Goal: Task Accomplishment & Management: Manage account settings

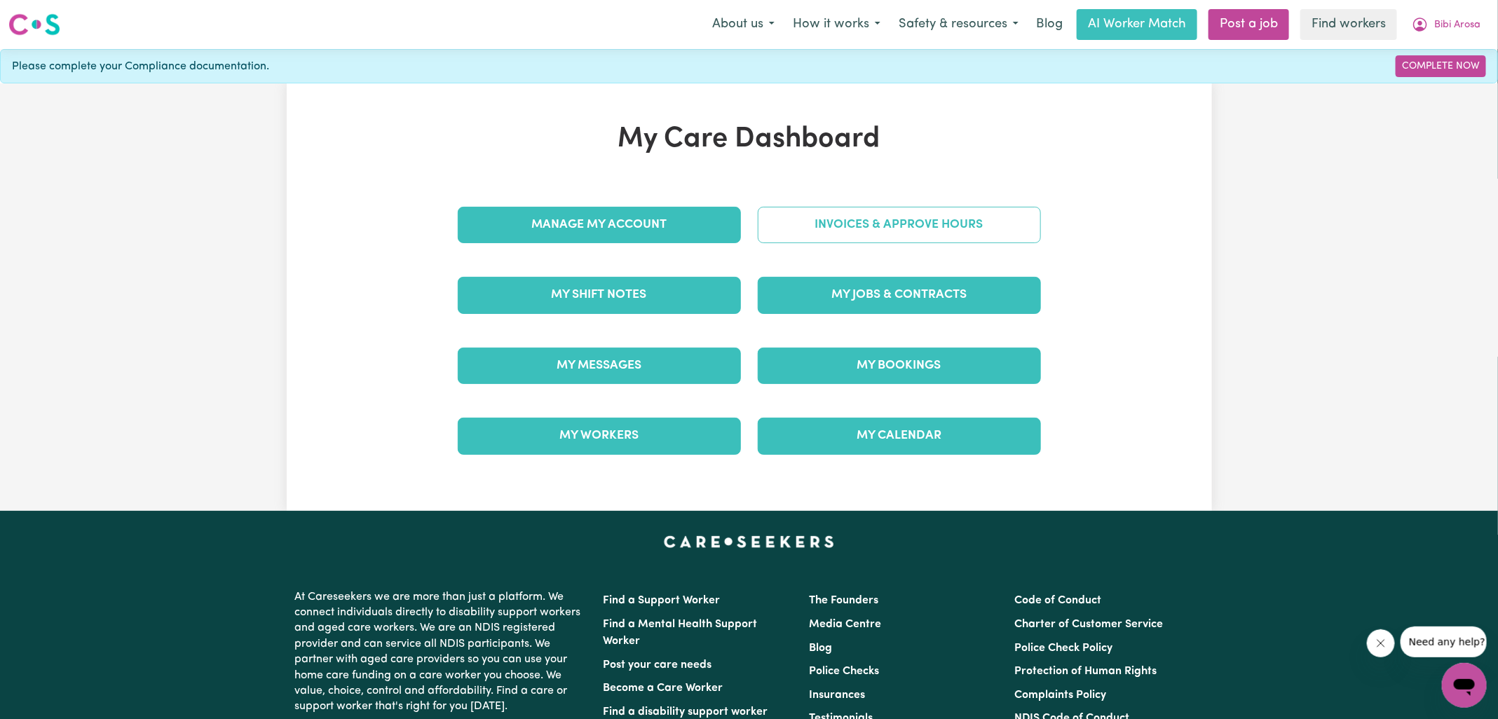
click at [775, 207] on link "Invoices & Approve Hours" at bounding box center [899, 225] width 283 height 36
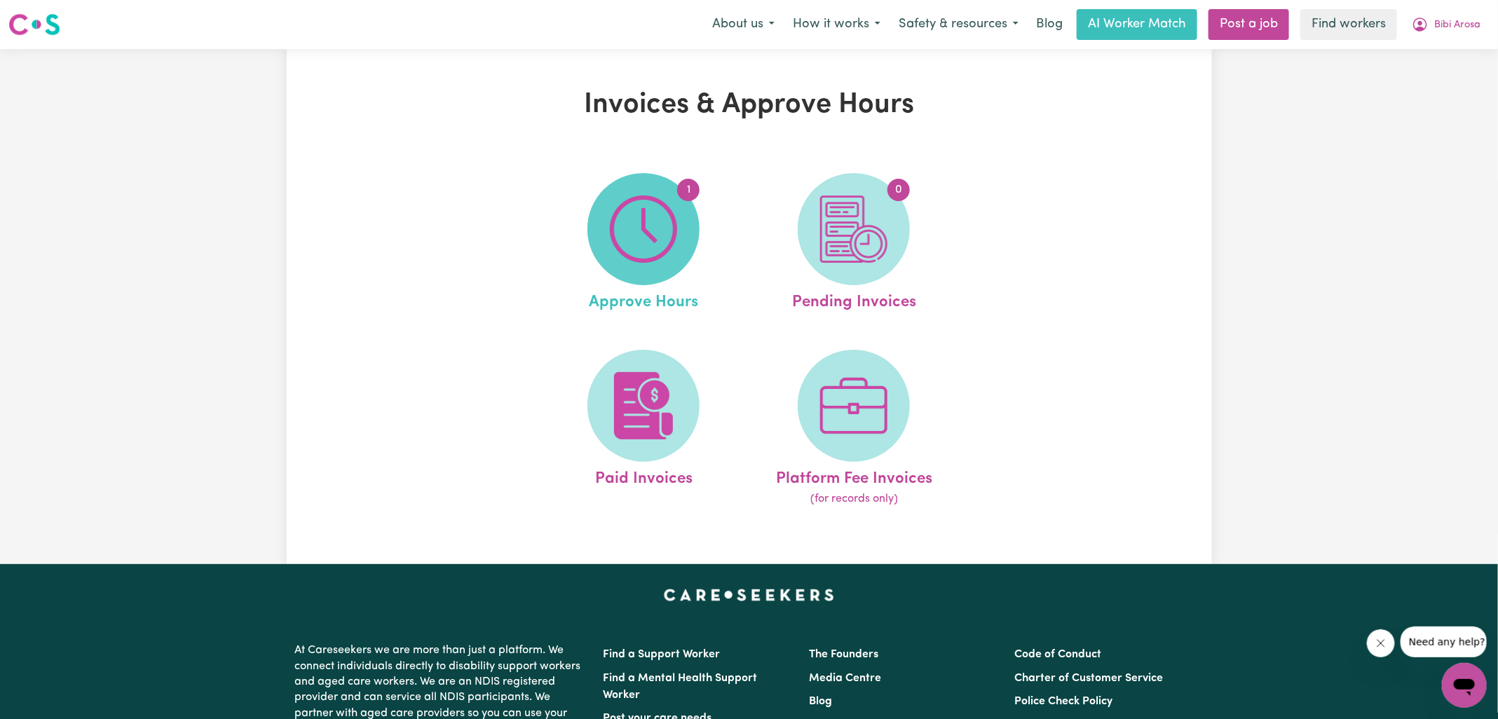
click at [665, 224] on img at bounding box center [643, 229] width 67 height 67
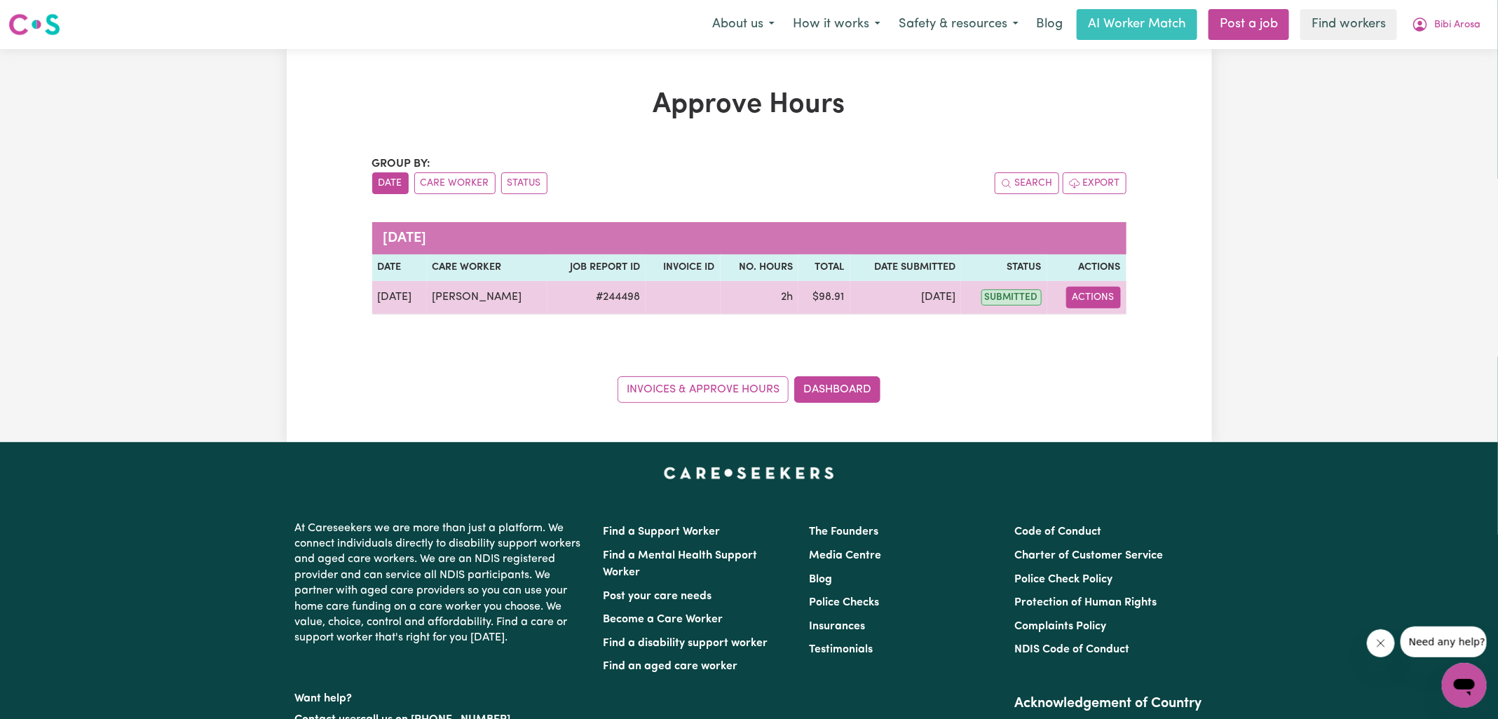
click at [1111, 294] on button "Actions" at bounding box center [1093, 298] width 55 height 22
click at [1111, 315] on link "View Job Report" at bounding box center [1129, 329] width 120 height 28
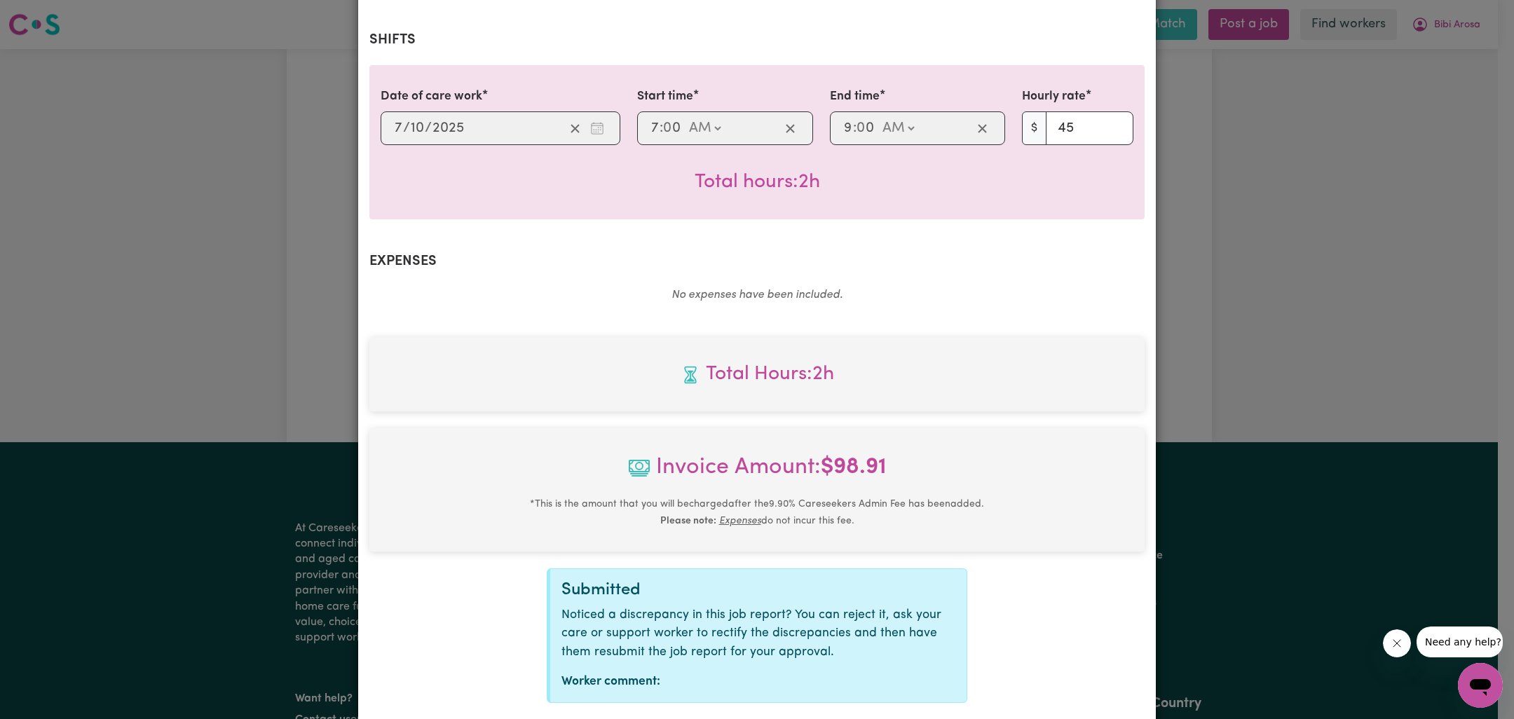
scroll to position [378, 0]
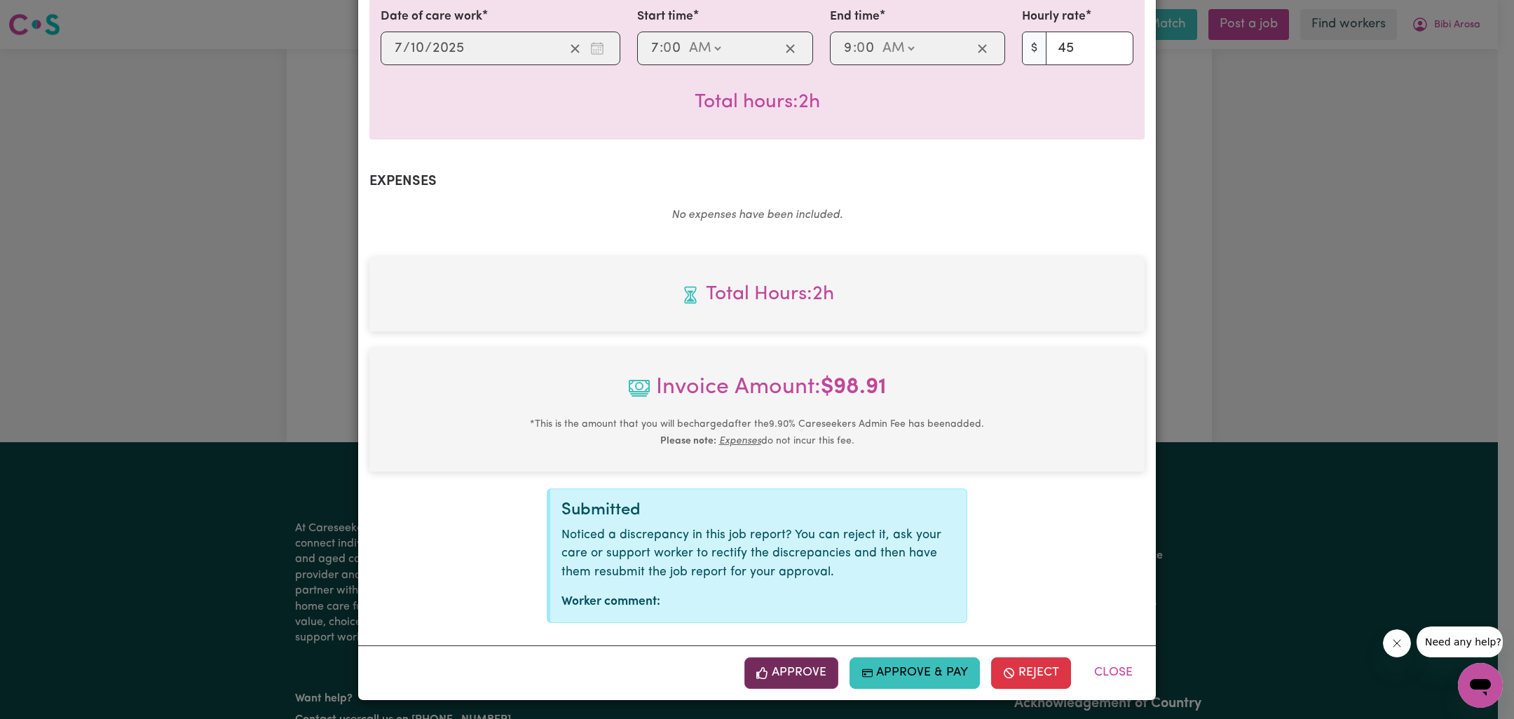
click at [808, 682] on button "Approve" at bounding box center [791, 672] width 94 height 31
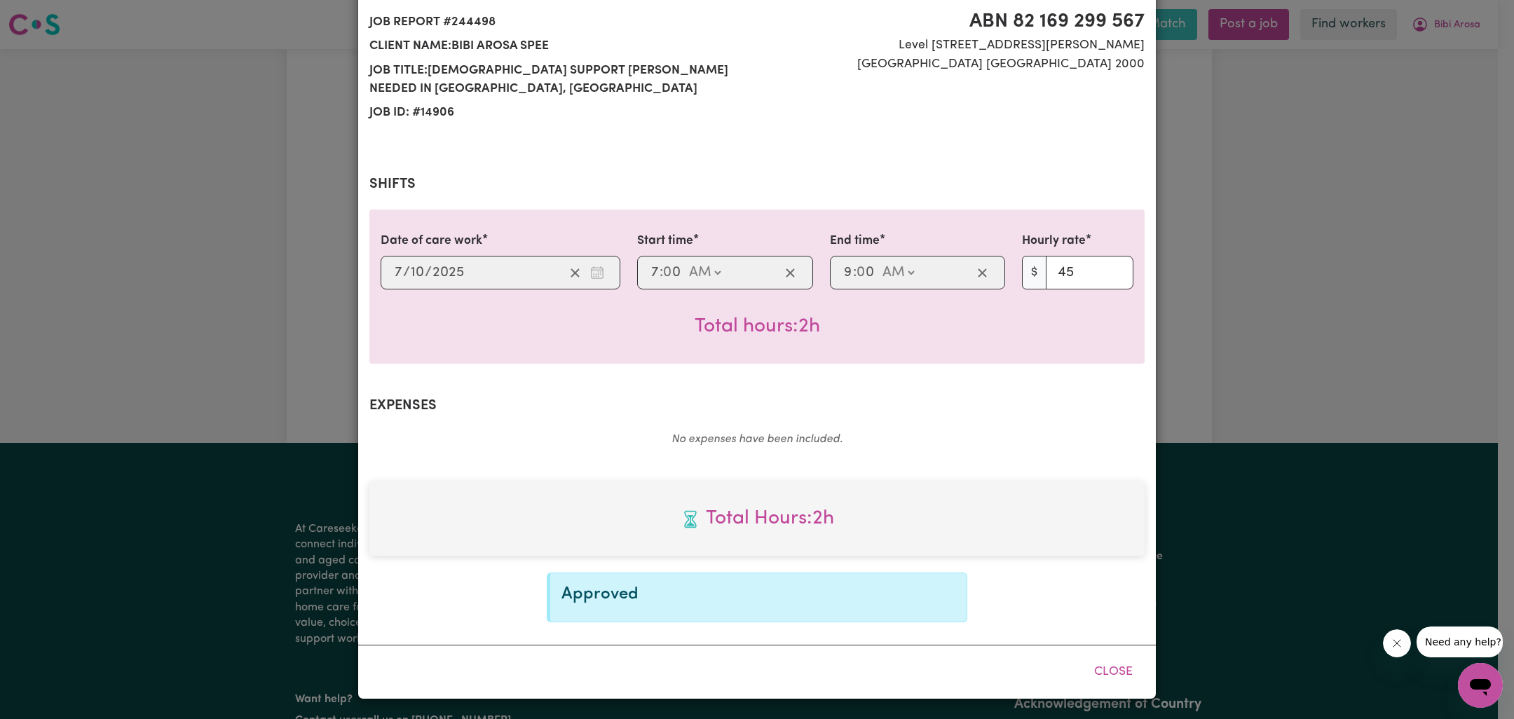
scroll to position [153, 0]
